Goal: Navigation & Orientation: Understand site structure

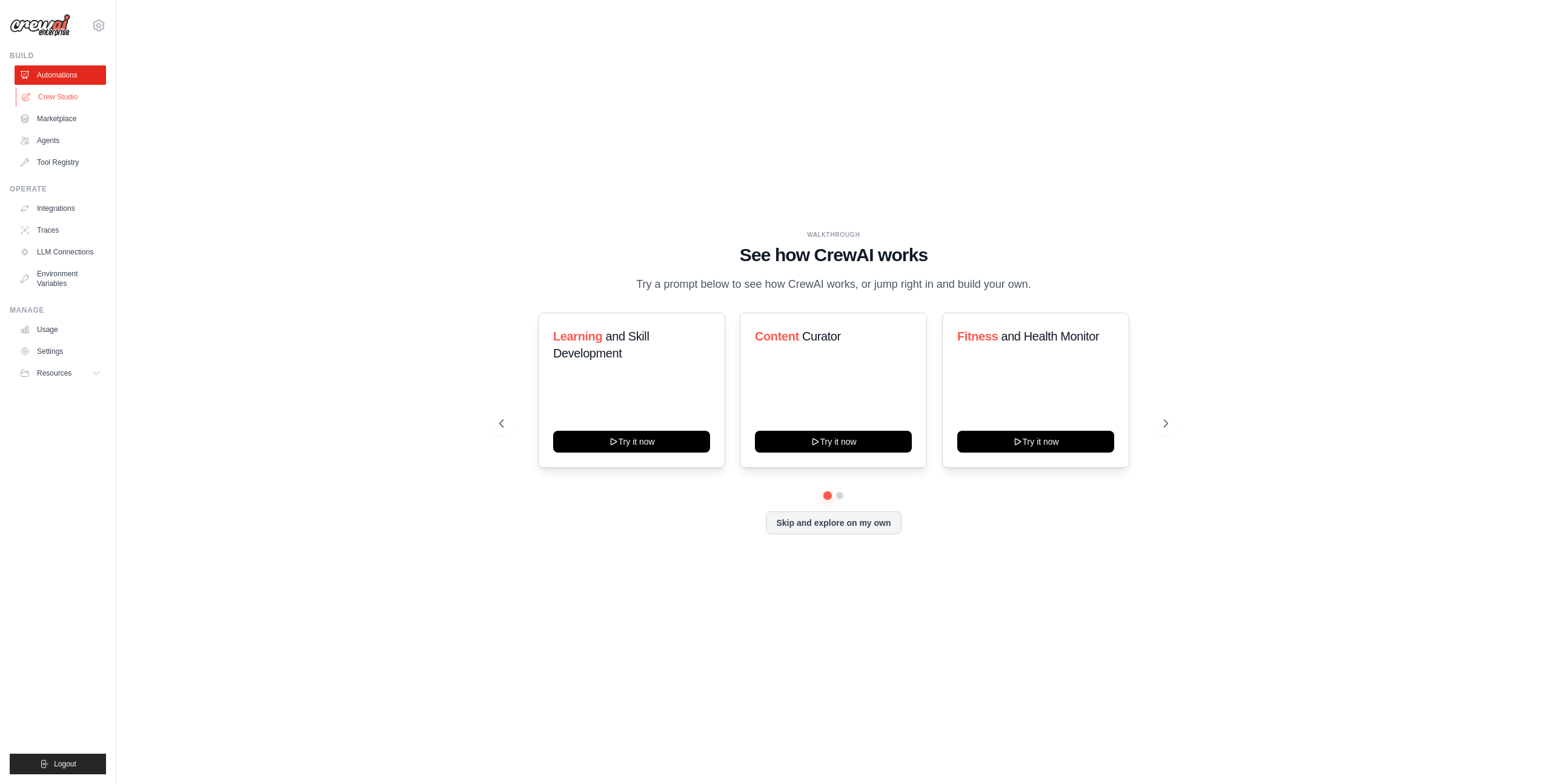
click at [57, 94] on link "Crew Studio" at bounding box center [61, 96] width 92 height 19
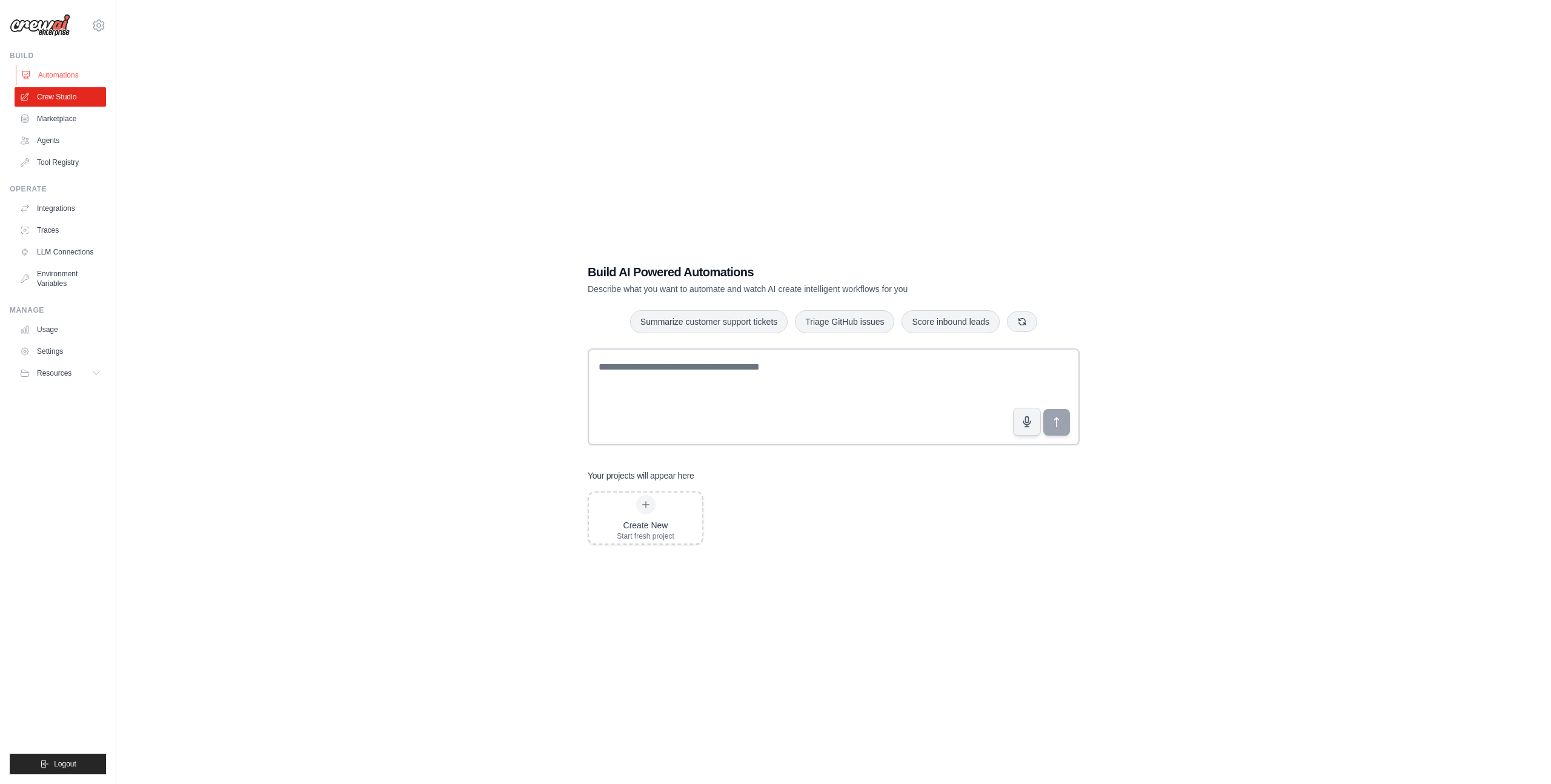
click at [55, 80] on link "Automations" at bounding box center [61, 75] width 92 height 19
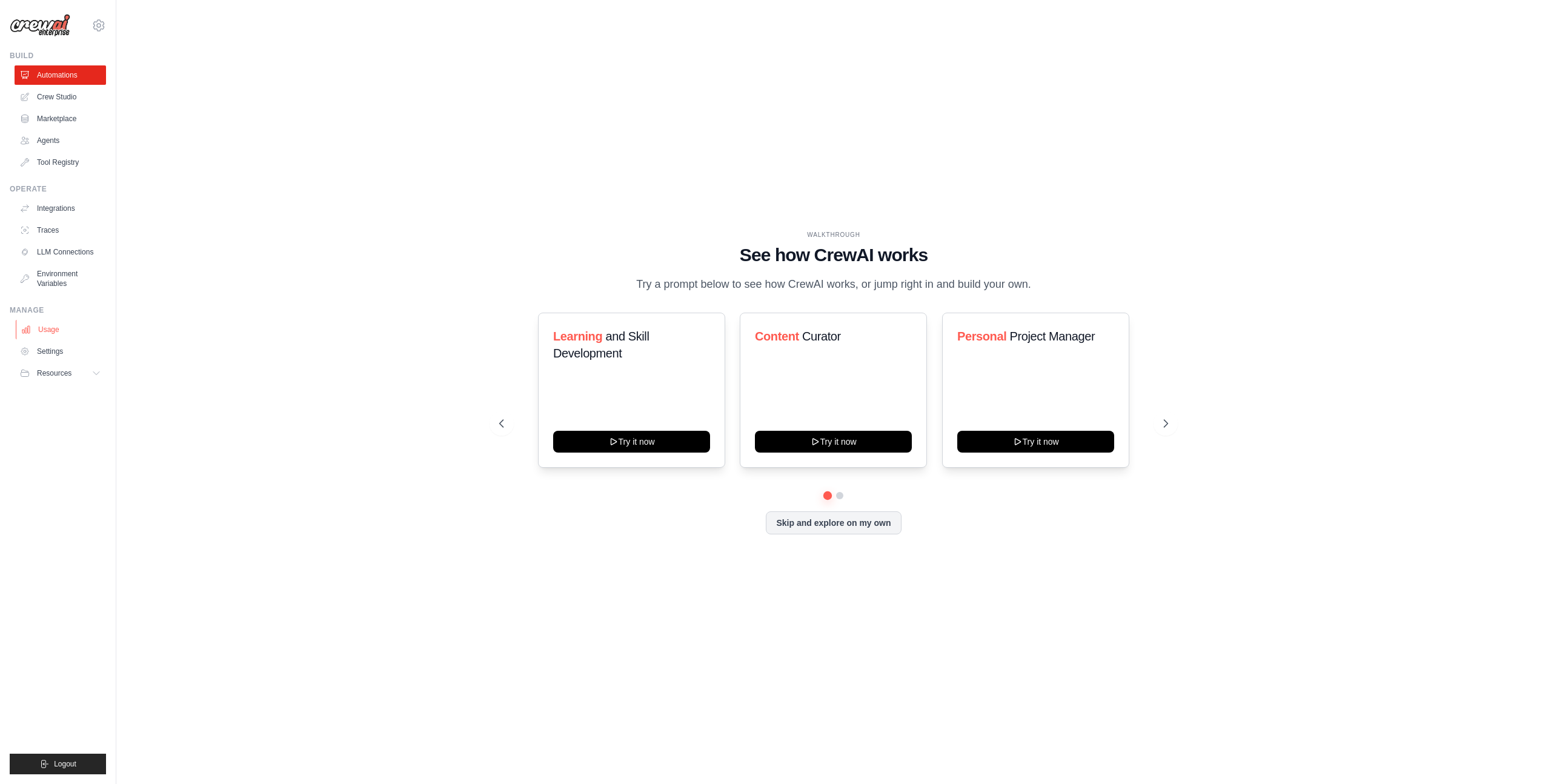
click at [50, 332] on link "Usage" at bounding box center [61, 329] width 92 height 19
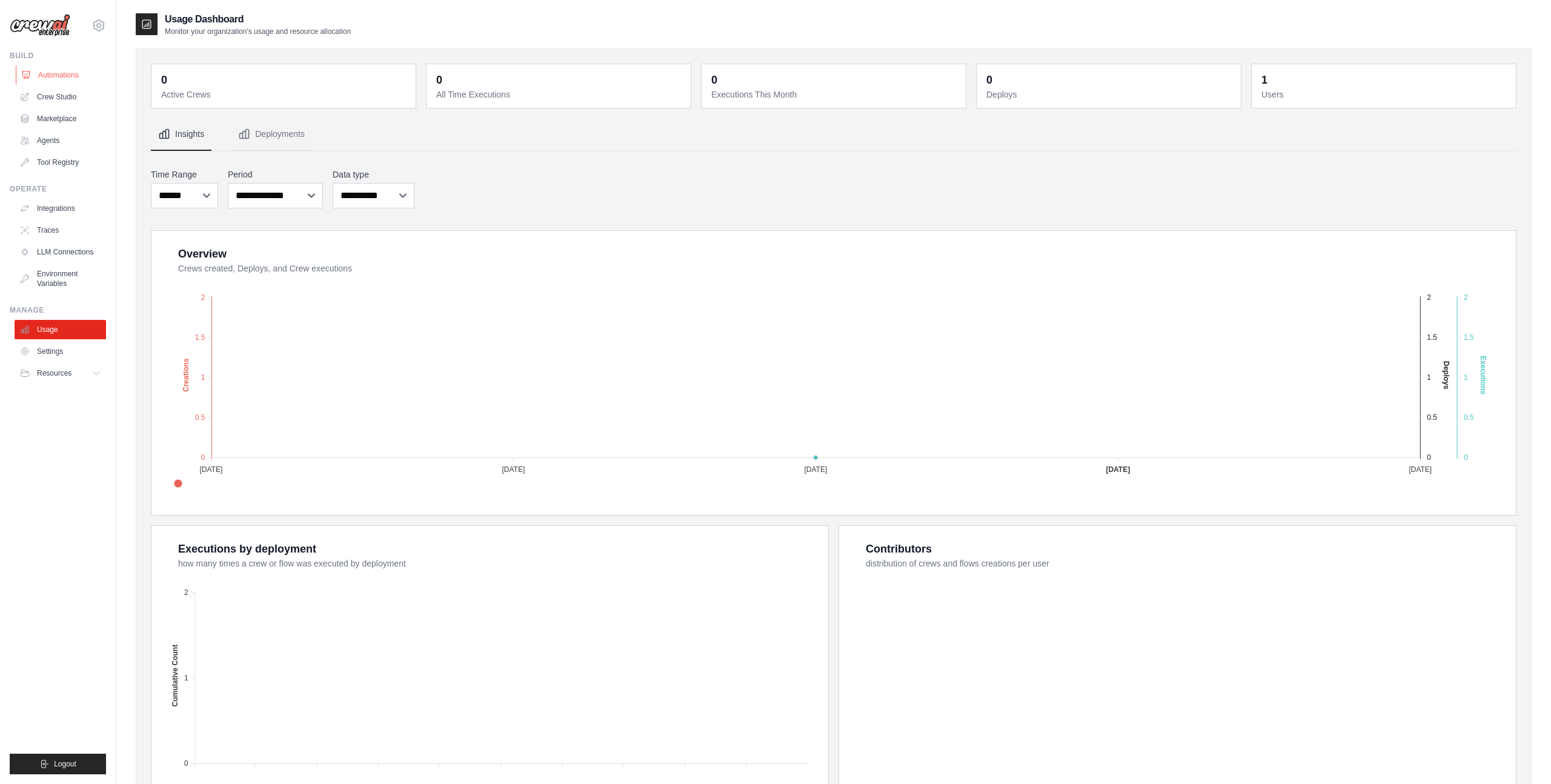
click at [57, 74] on link "Automations" at bounding box center [61, 75] width 92 height 19
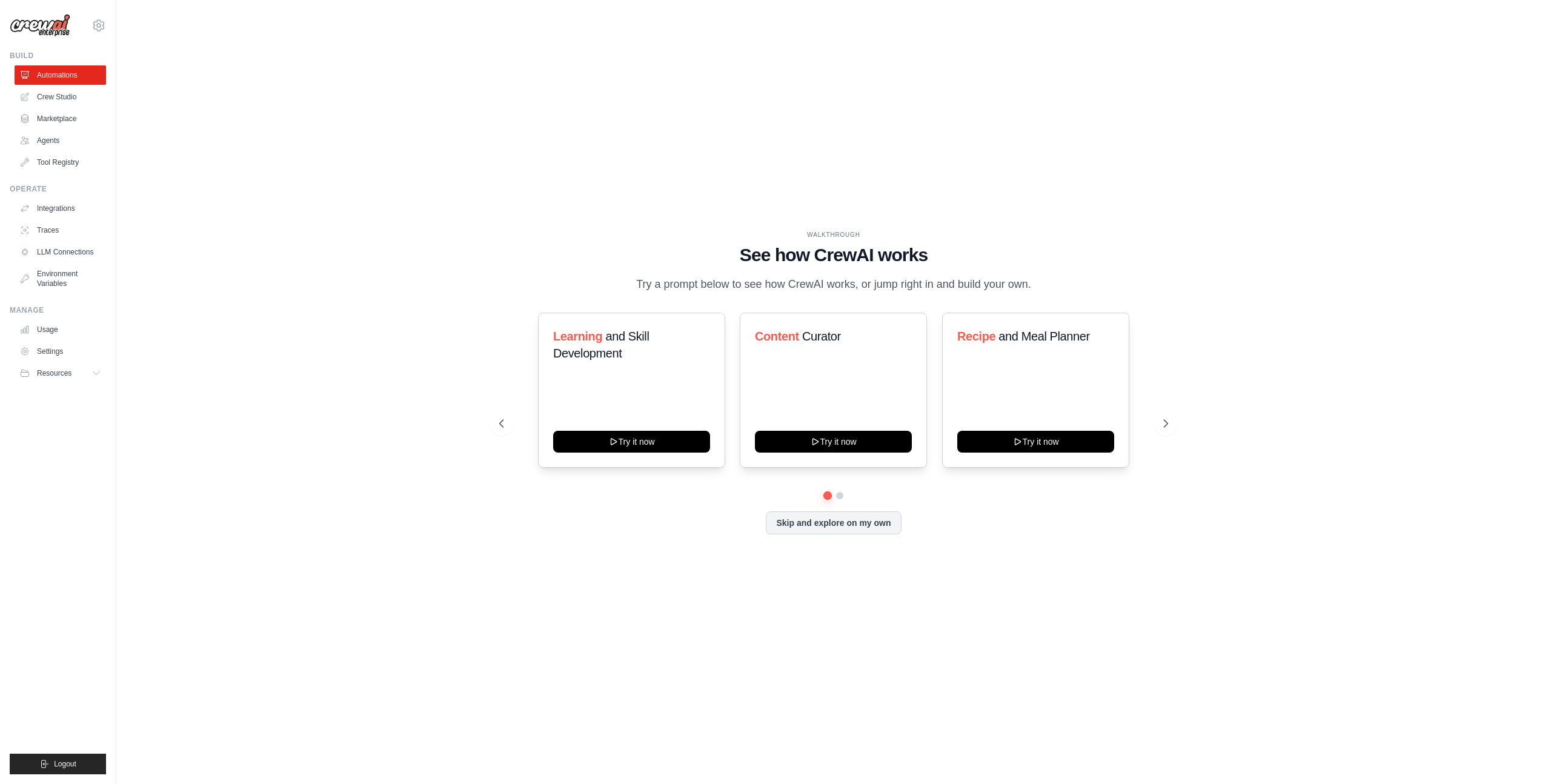
click at [46, 24] on img at bounding box center [39, 26] width 60 height 23
click at [1166, 426] on icon at bounding box center [1166, 423] width 12 height 12
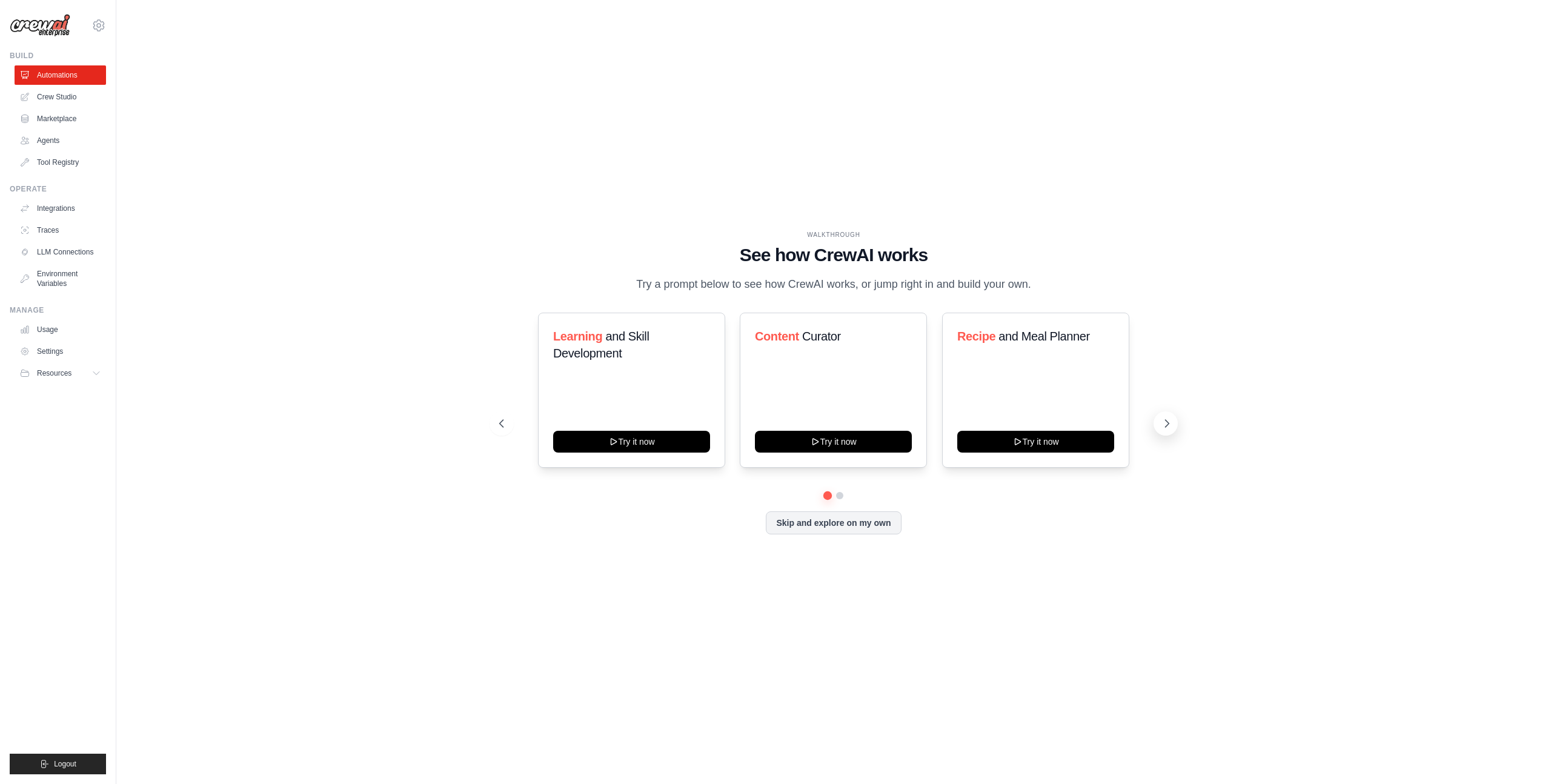
click at [1166, 426] on icon at bounding box center [1166, 423] width 12 height 12
click at [850, 522] on button "Skip and explore on my own" at bounding box center [833, 521] width 135 height 23
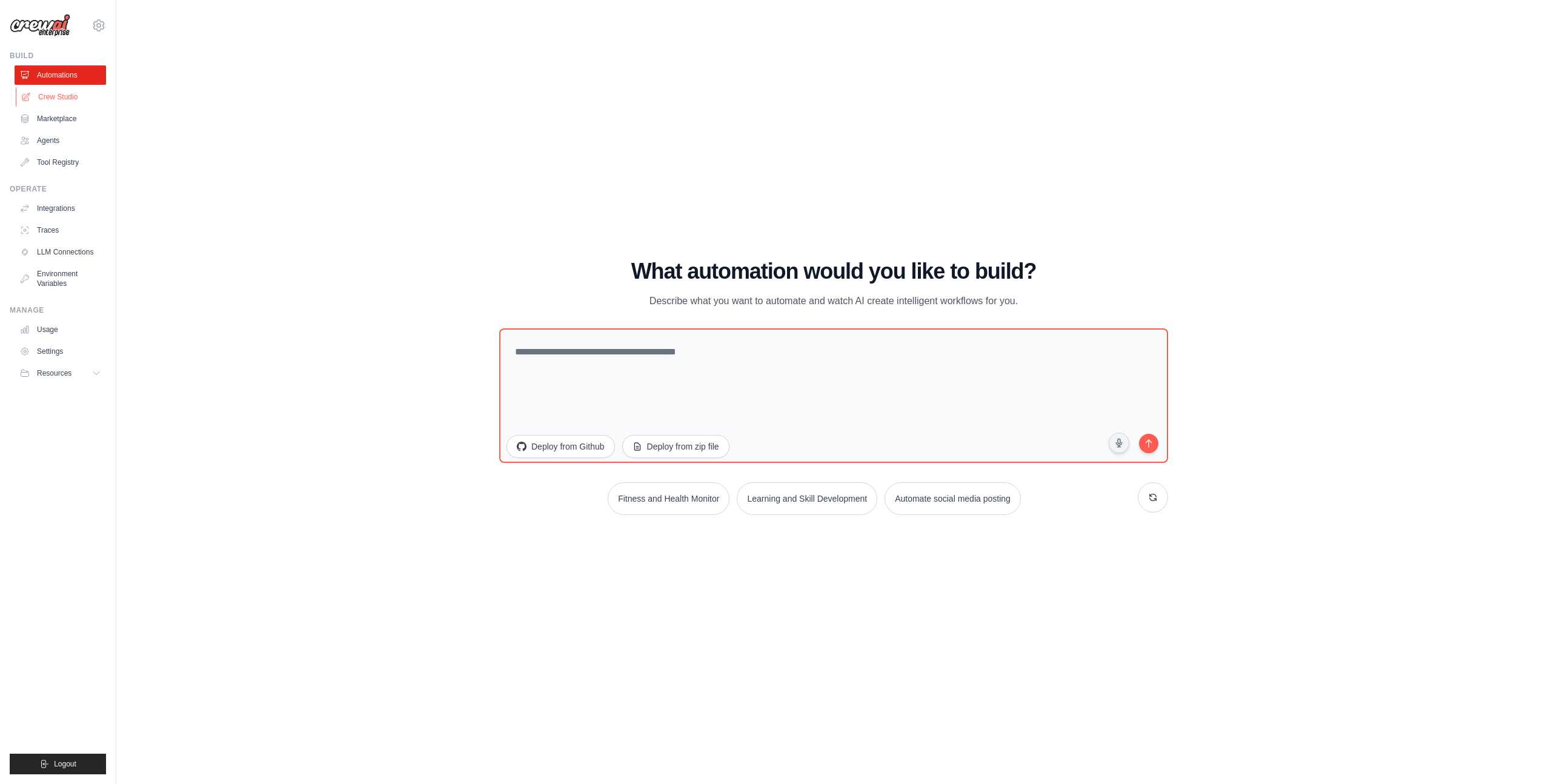
click at [37, 95] on link "Crew Studio" at bounding box center [61, 96] width 92 height 19
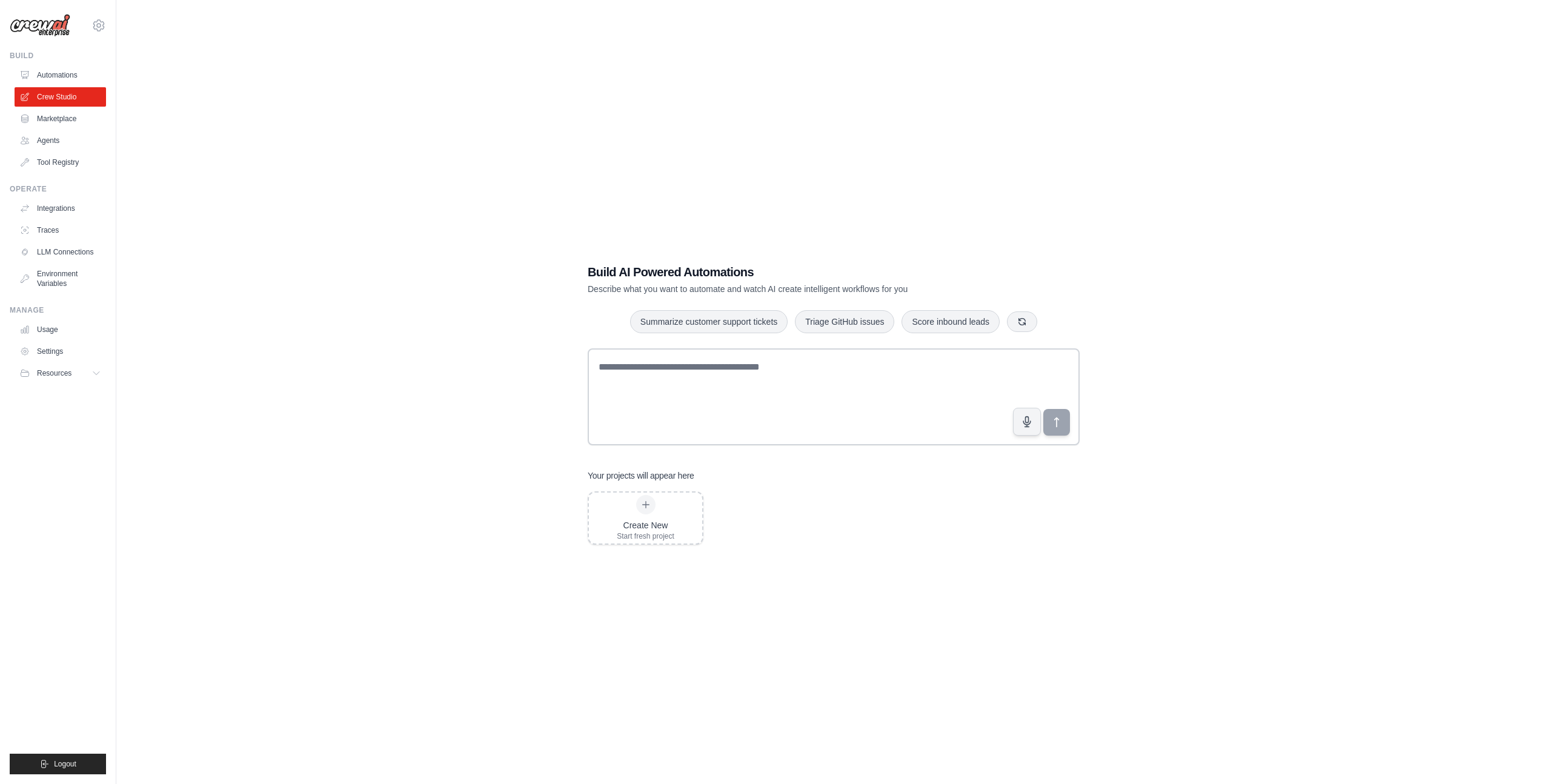
click at [49, 118] on link "Marketplace" at bounding box center [60, 118] width 92 height 19
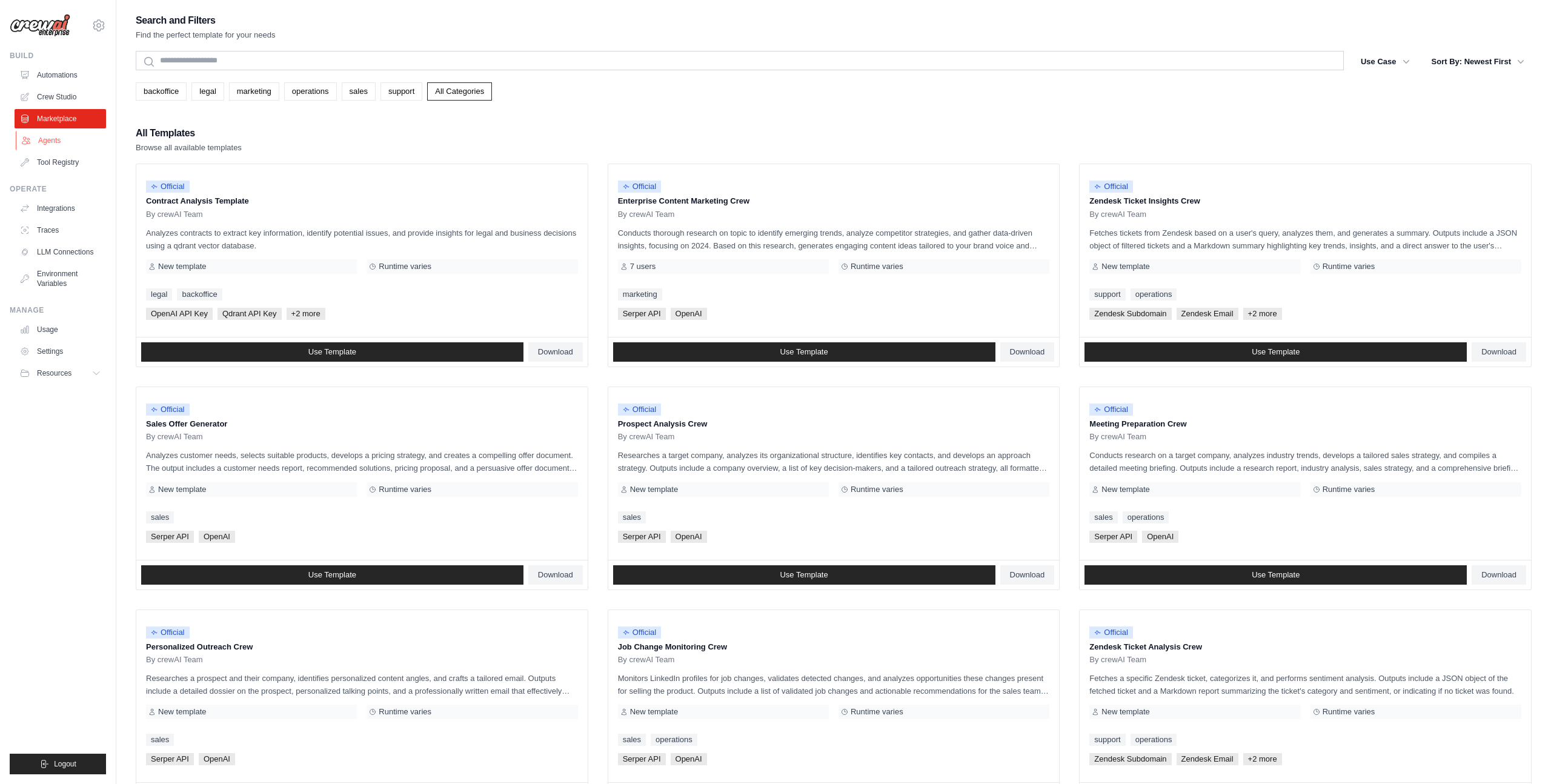
click at [47, 145] on link "Agents" at bounding box center [61, 140] width 92 height 19
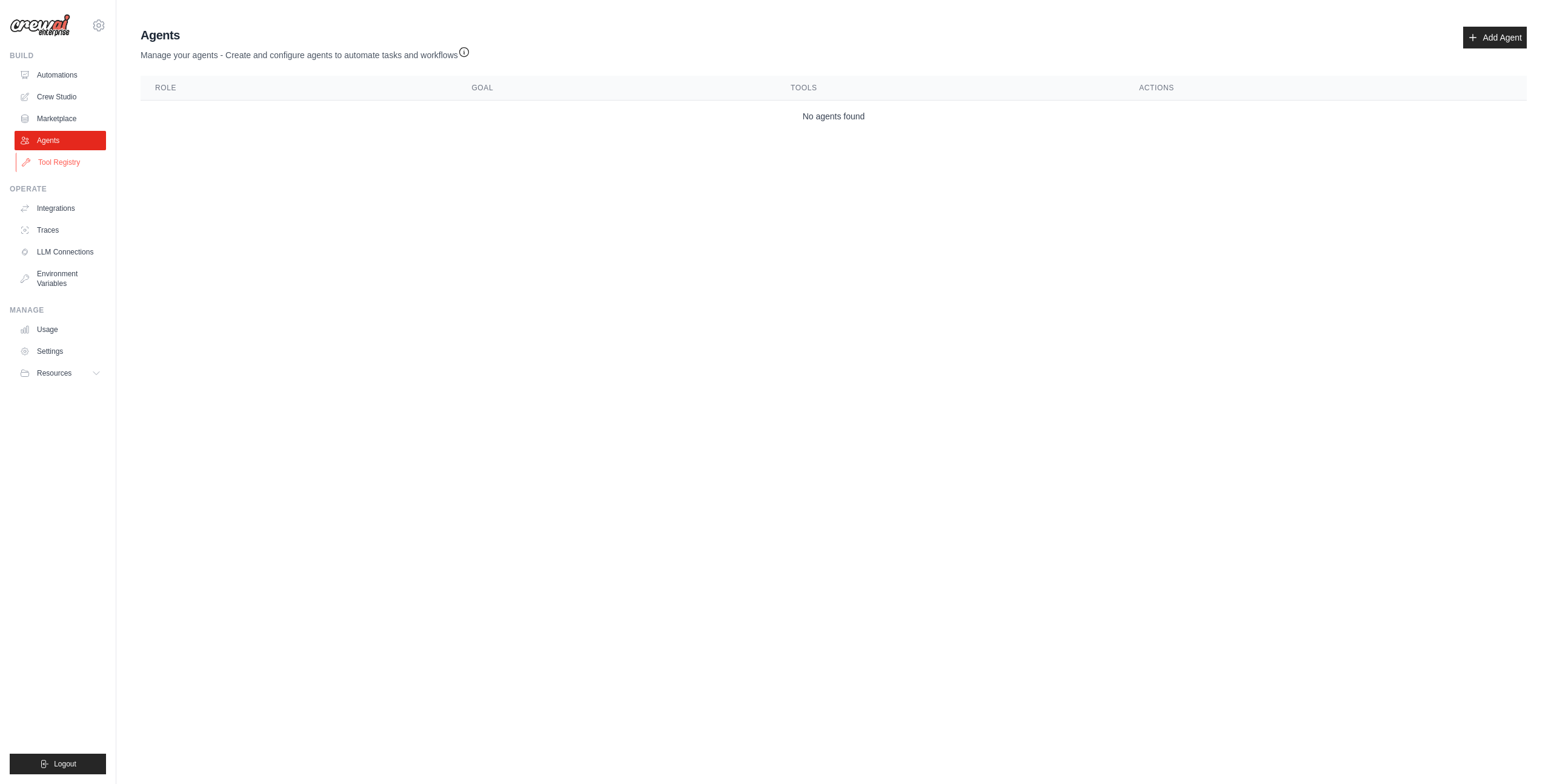
click at [55, 161] on link "Tool Registry" at bounding box center [61, 162] width 92 height 19
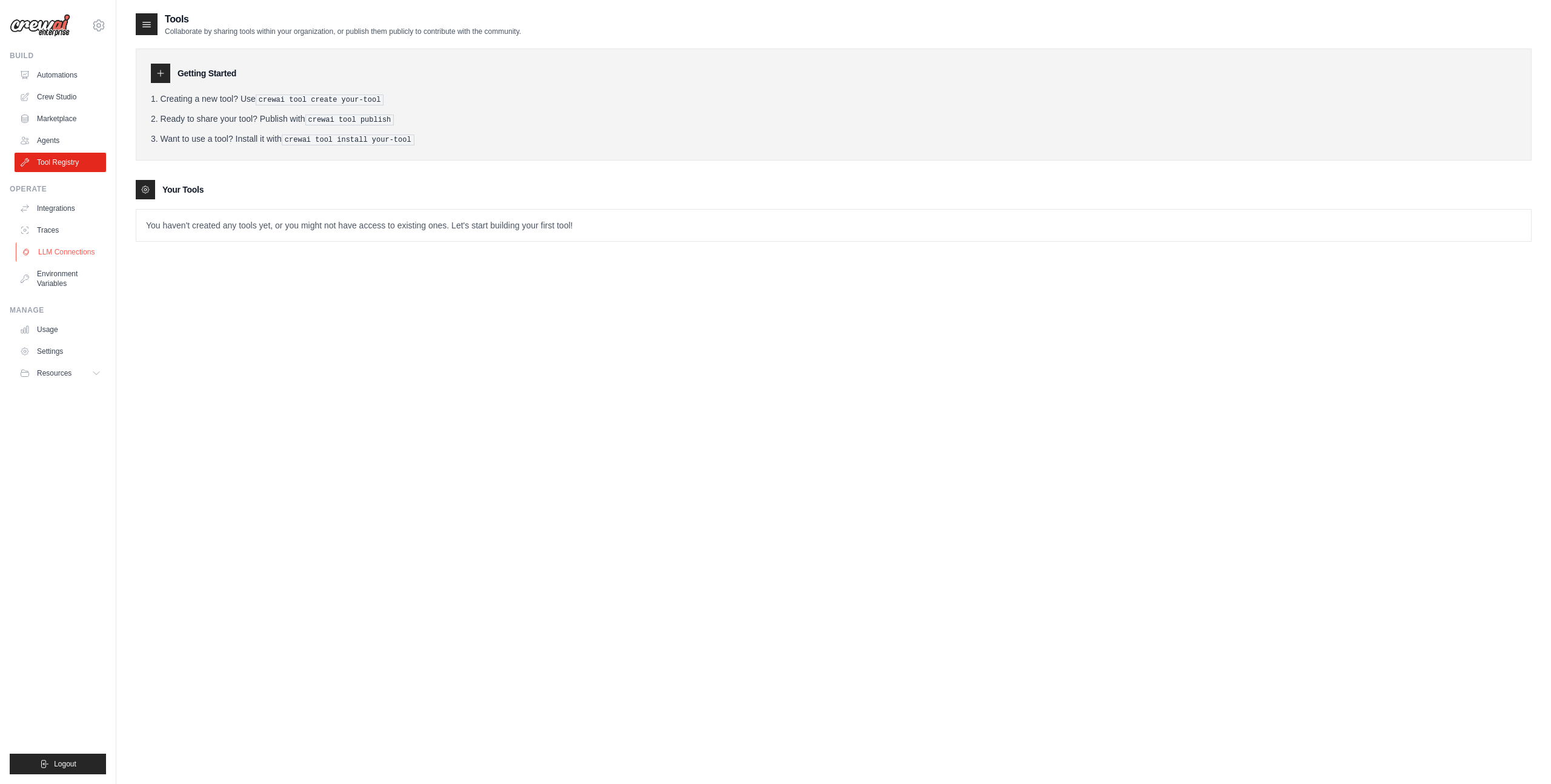
click at [62, 253] on link "LLM Connections" at bounding box center [61, 252] width 92 height 19
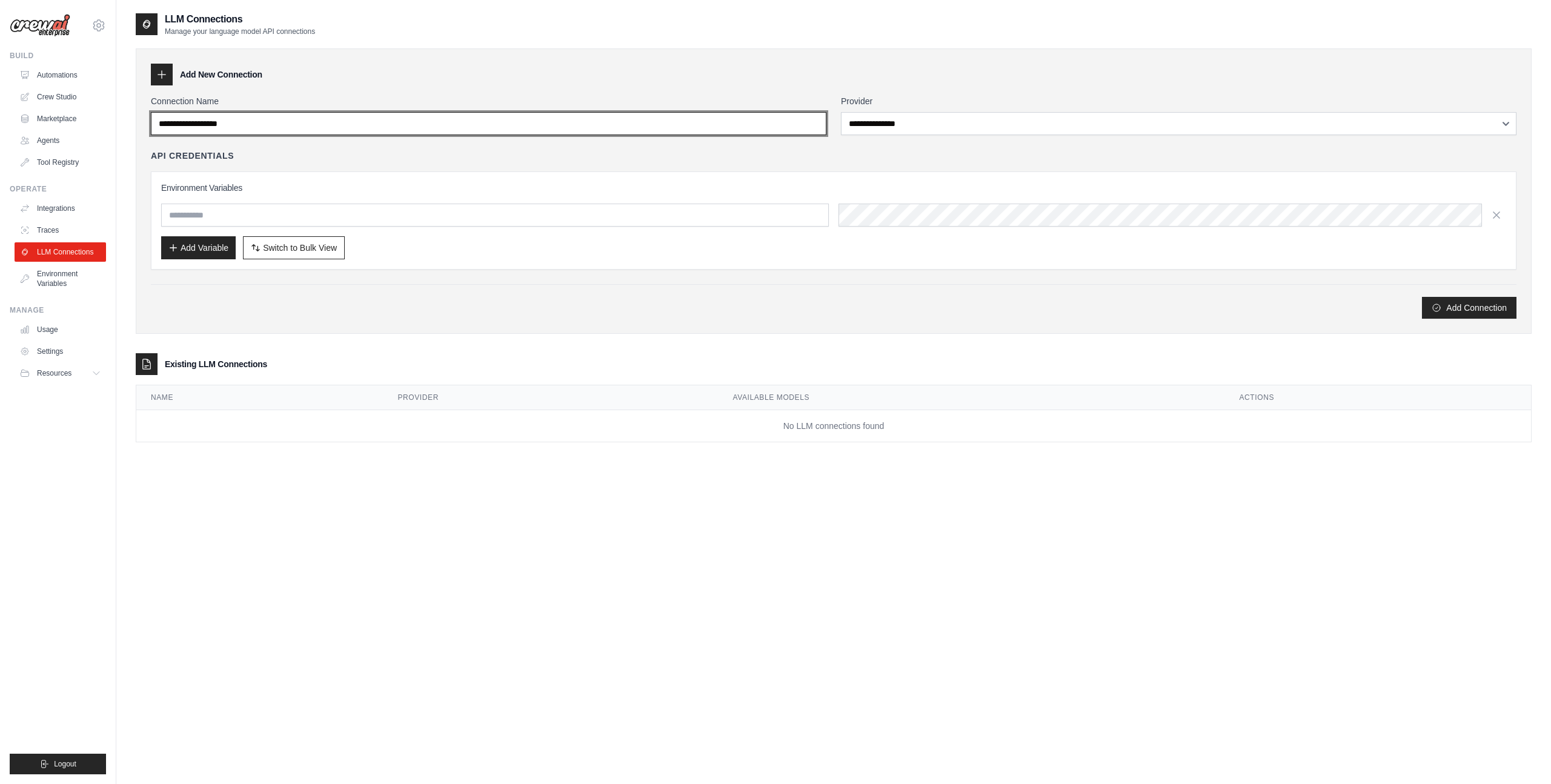
click at [266, 123] on input "Connection Name" at bounding box center [488, 123] width 675 height 23
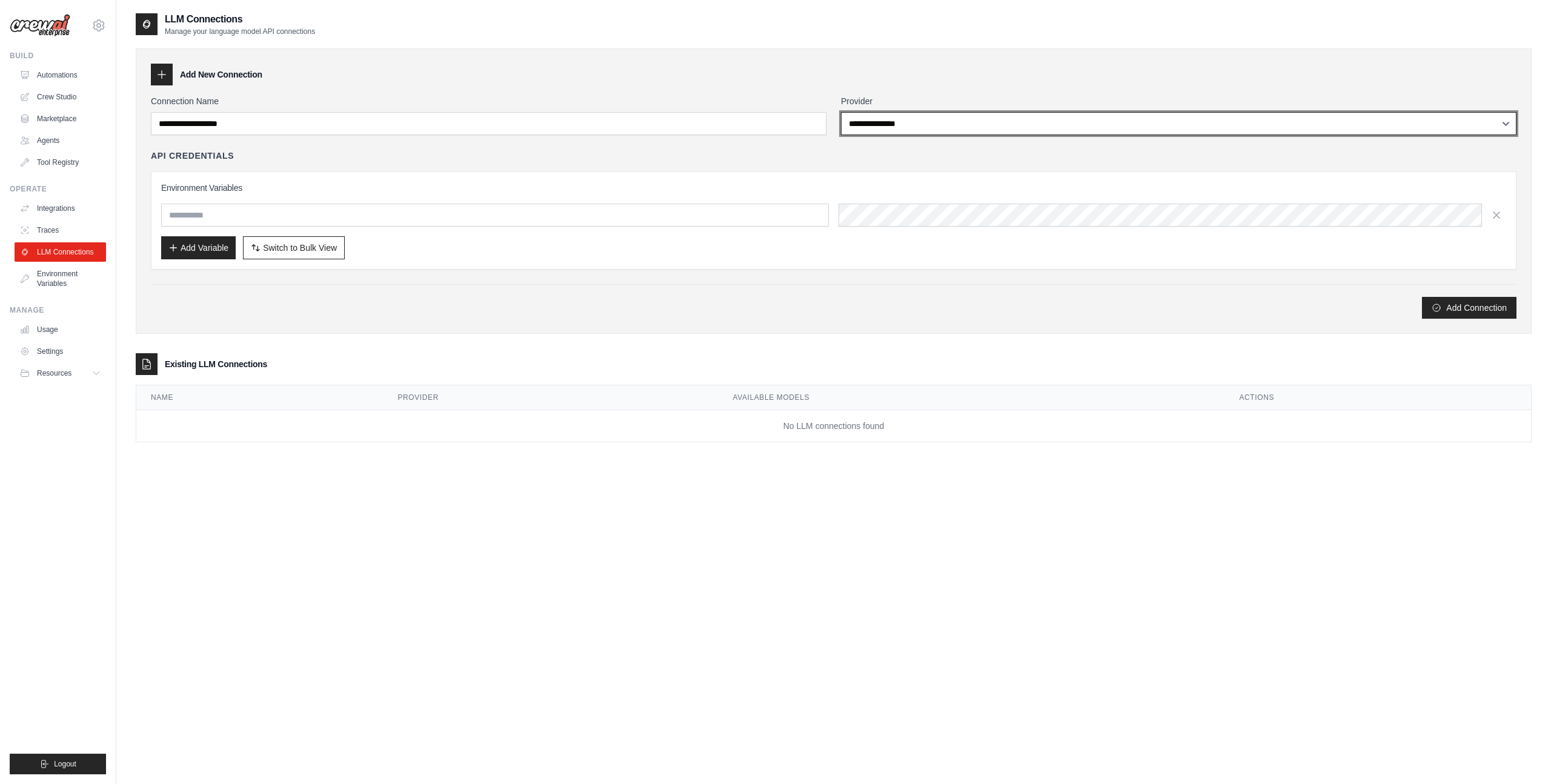
click at [887, 130] on select "**********" at bounding box center [1179, 123] width 675 height 23
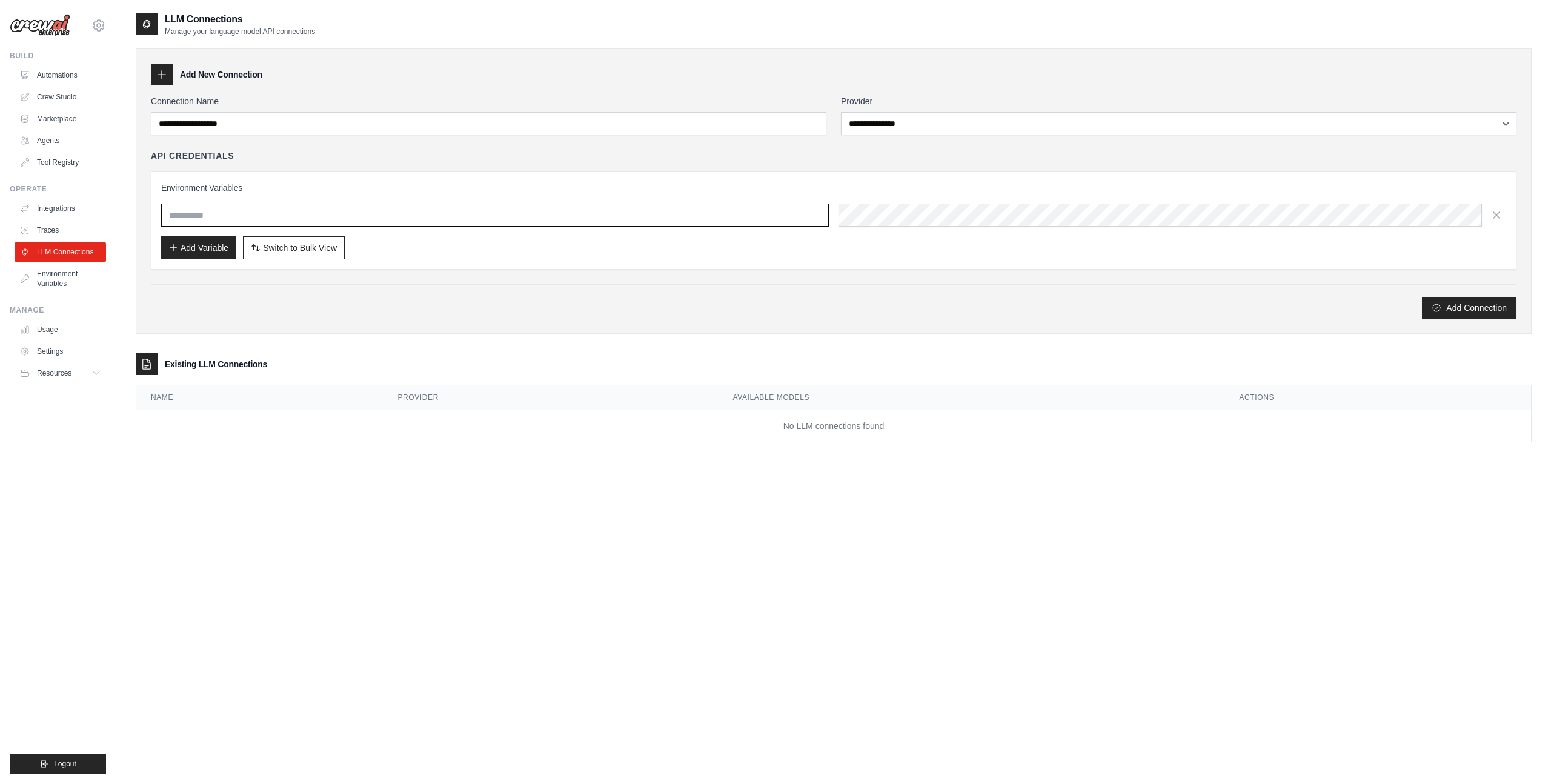
click at [369, 217] on input "text" at bounding box center [495, 215] width 668 height 23
click at [74, 279] on link "Environment Variables" at bounding box center [61, 279] width 92 height 29
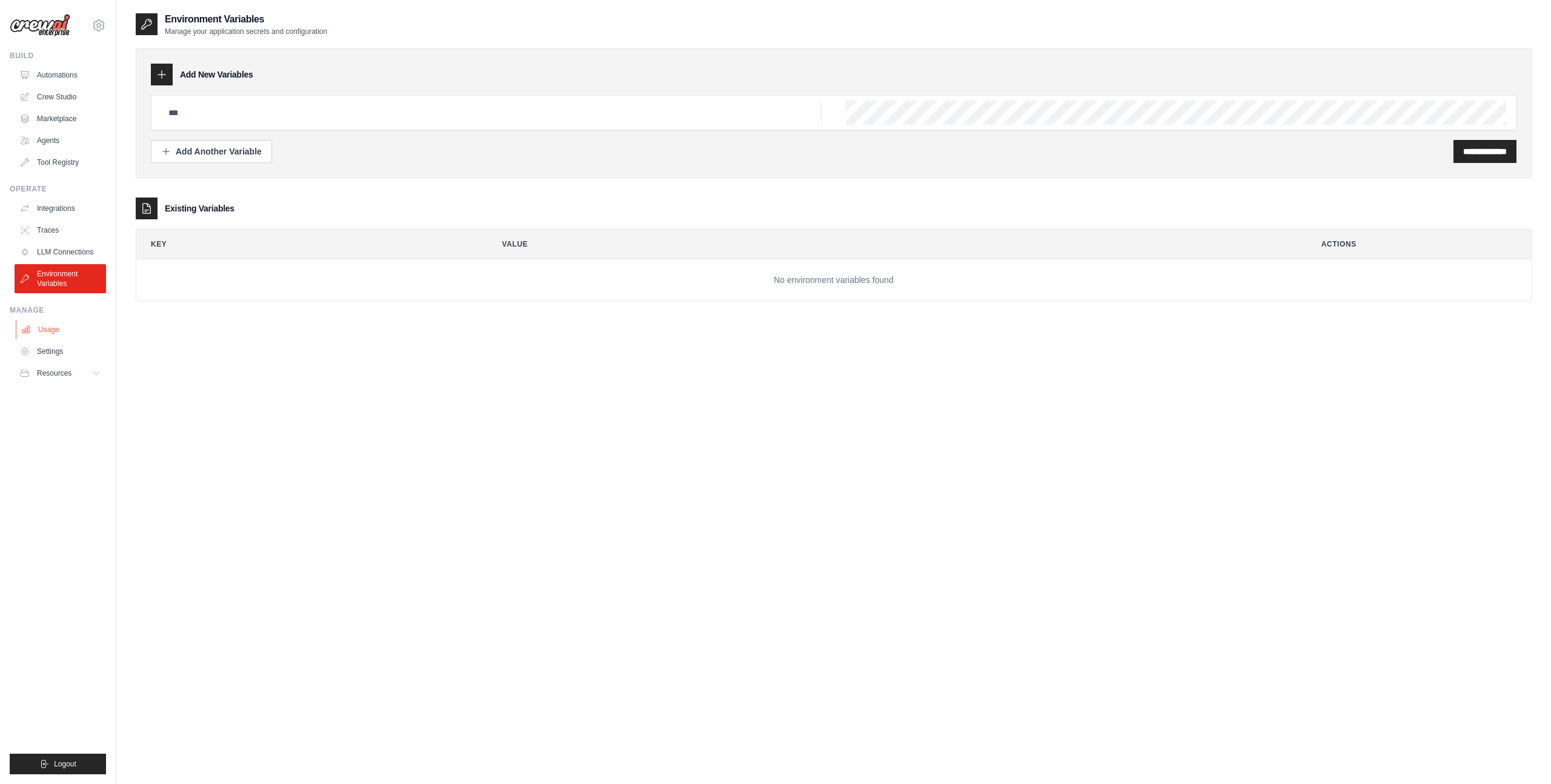
click at [46, 328] on link "Usage" at bounding box center [61, 329] width 92 height 19
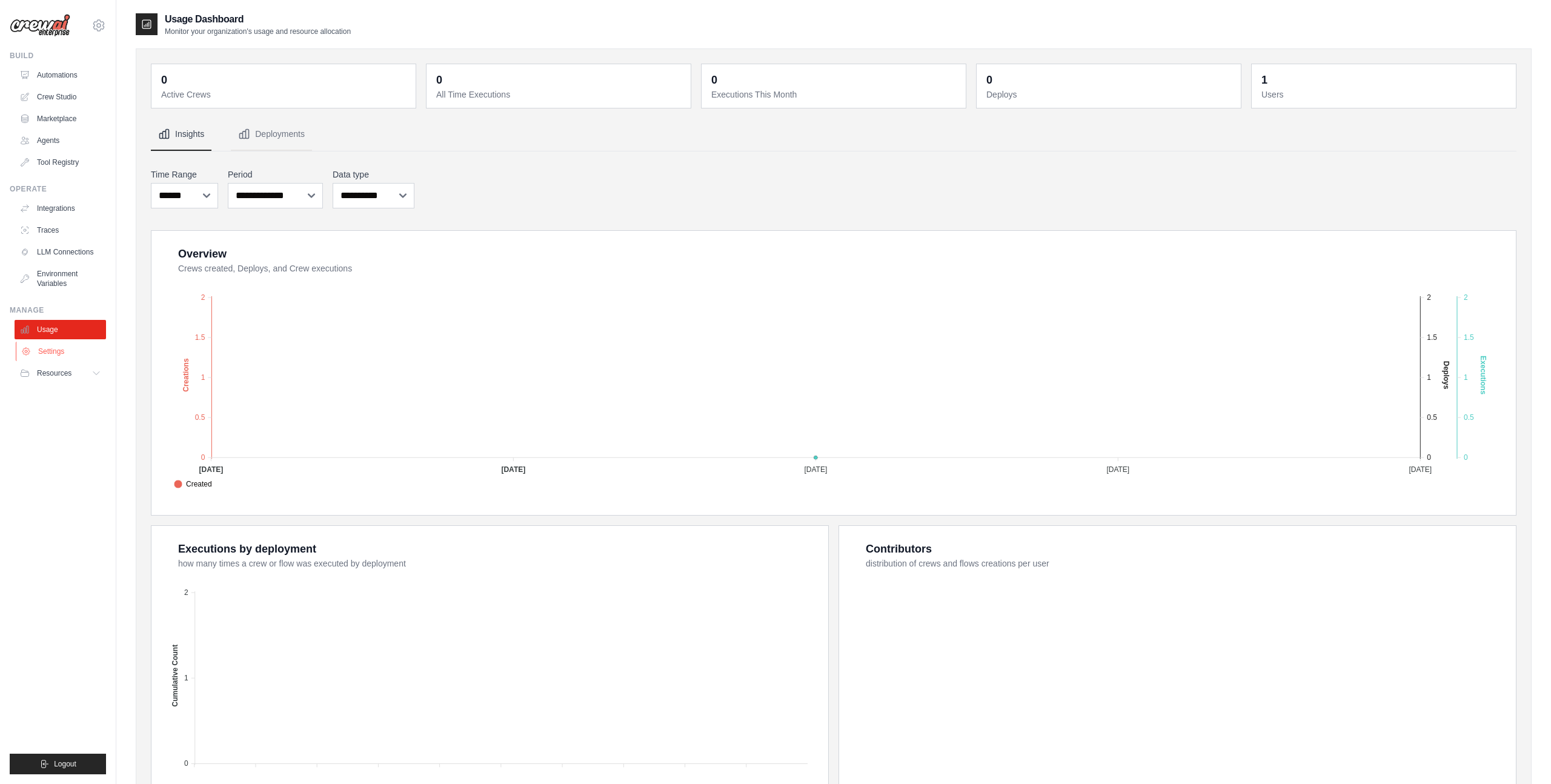
click at [41, 353] on link "Settings" at bounding box center [61, 351] width 92 height 19
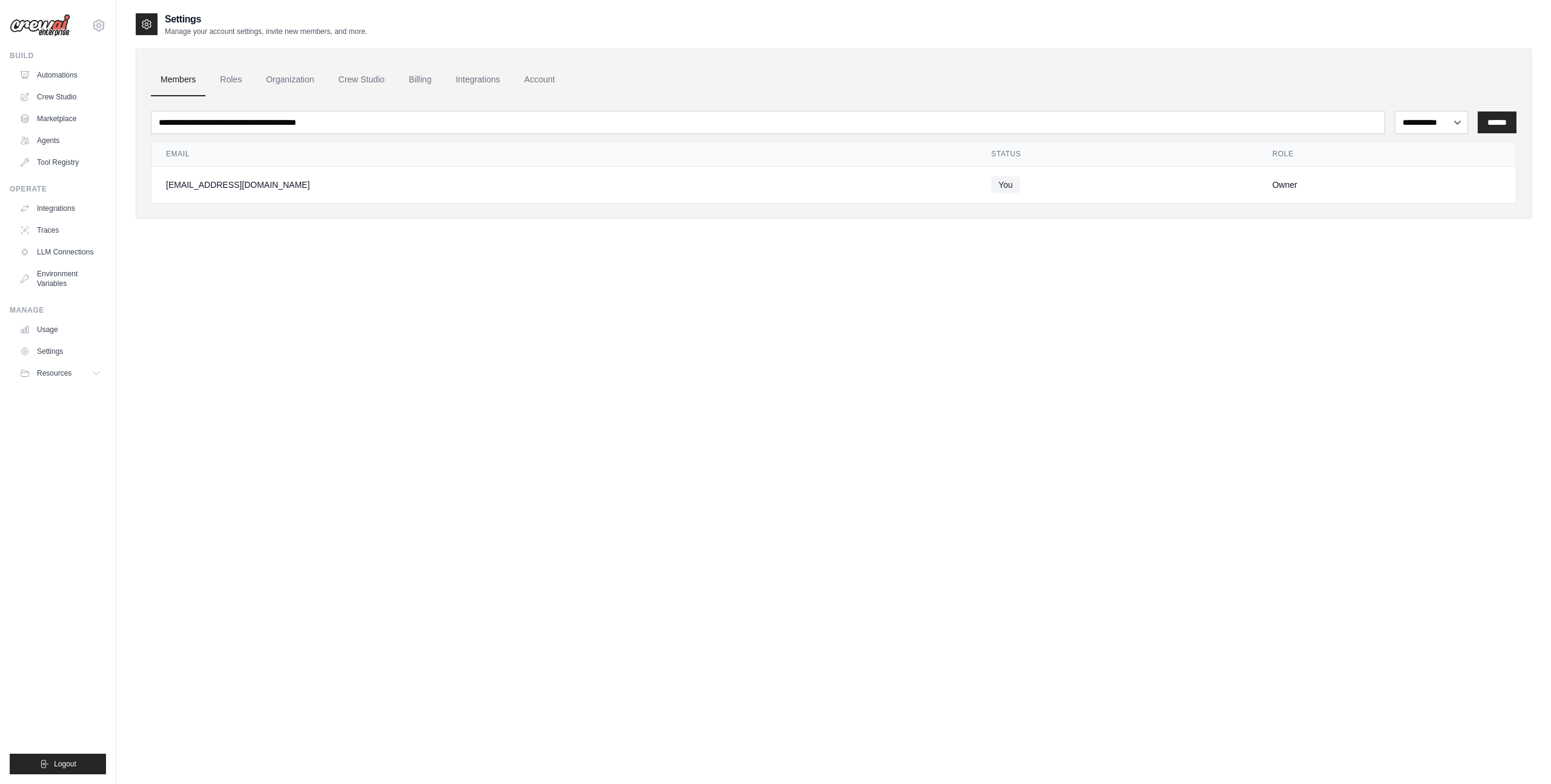
click at [397, 86] on ul "Members Roles Organization Crew Studio Billing Integrations Account" at bounding box center [834, 80] width 1366 height 32
click at [415, 81] on link "Billing" at bounding box center [420, 80] width 42 height 32
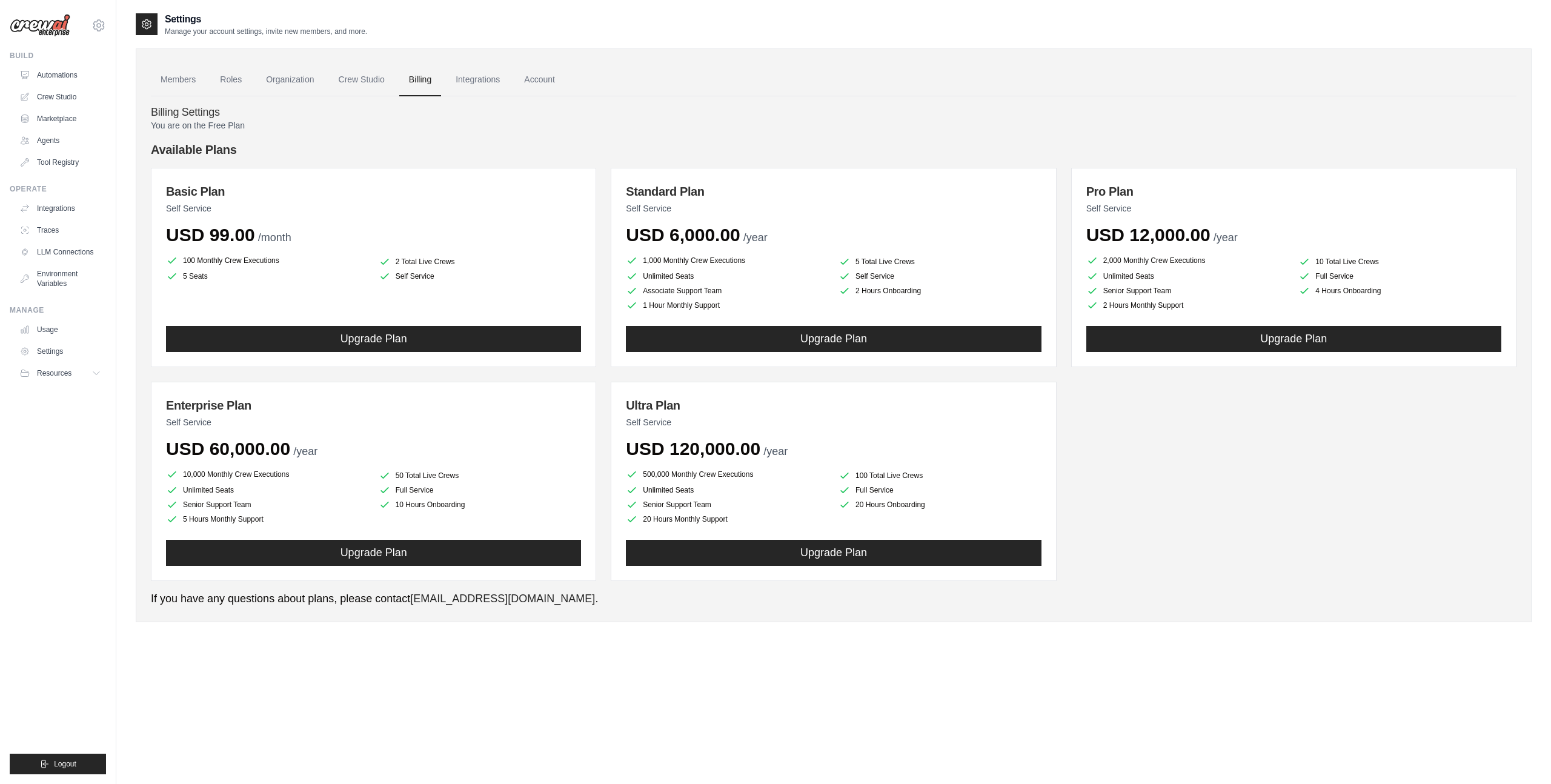
click at [35, 29] on img at bounding box center [39, 26] width 60 height 23
click at [39, 26] on img at bounding box center [39, 26] width 60 height 23
click at [98, 26] on icon at bounding box center [98, 25] width 14 height 14
click at [1267, 605] on p "If you have any questions about plans, please contact support@crewai.com ." at bounding box center [834, 599] width 1366 height 16
click at [35, 373] on div "Resources" at bounding box center [47, 373] width 52 height 10
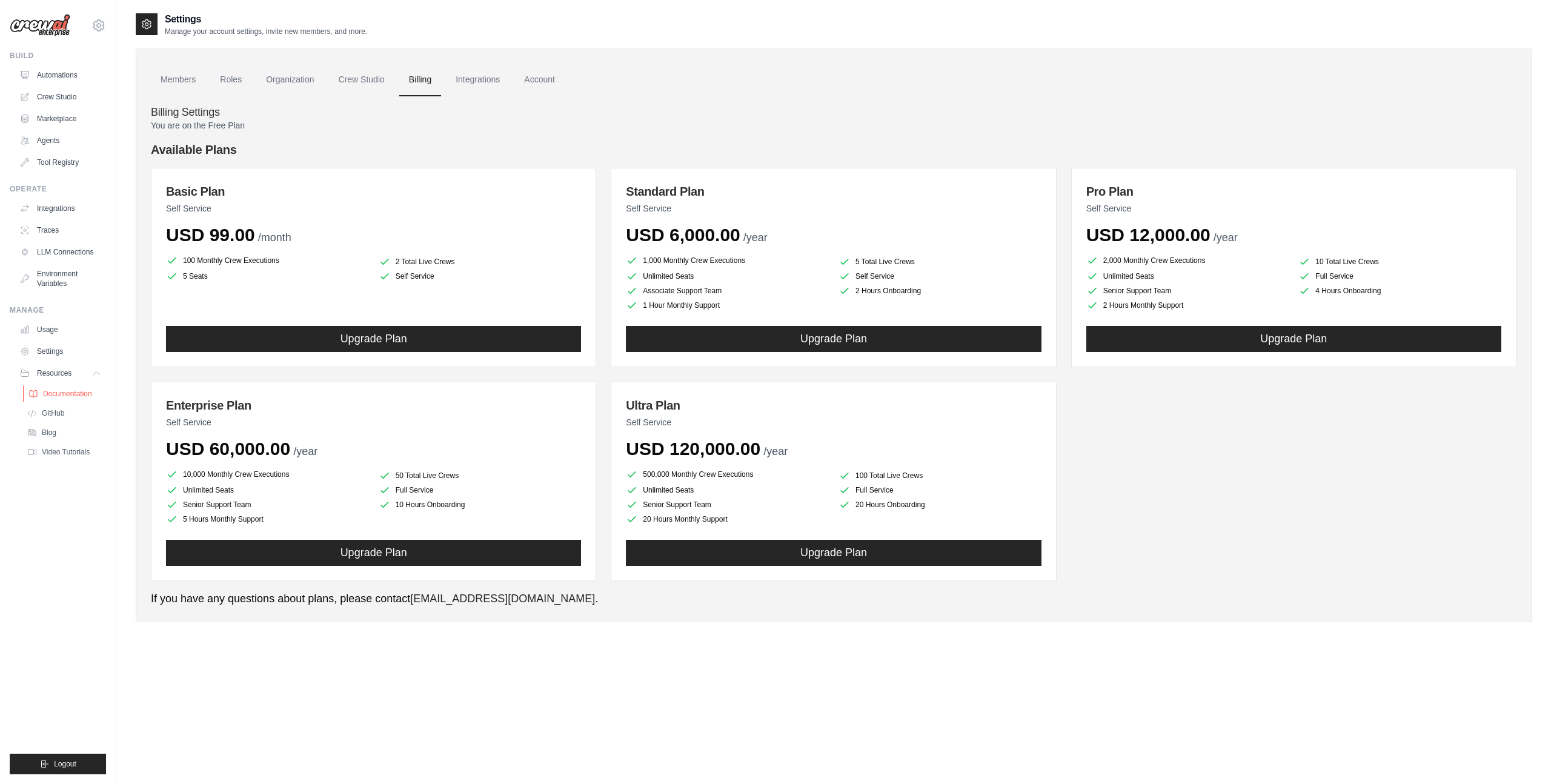
click at [44, 392] on span "Documentation" at bounding box center [67, 393] width 49 height 10
